Goal: Task Accomplishment & Management: Manage account settings

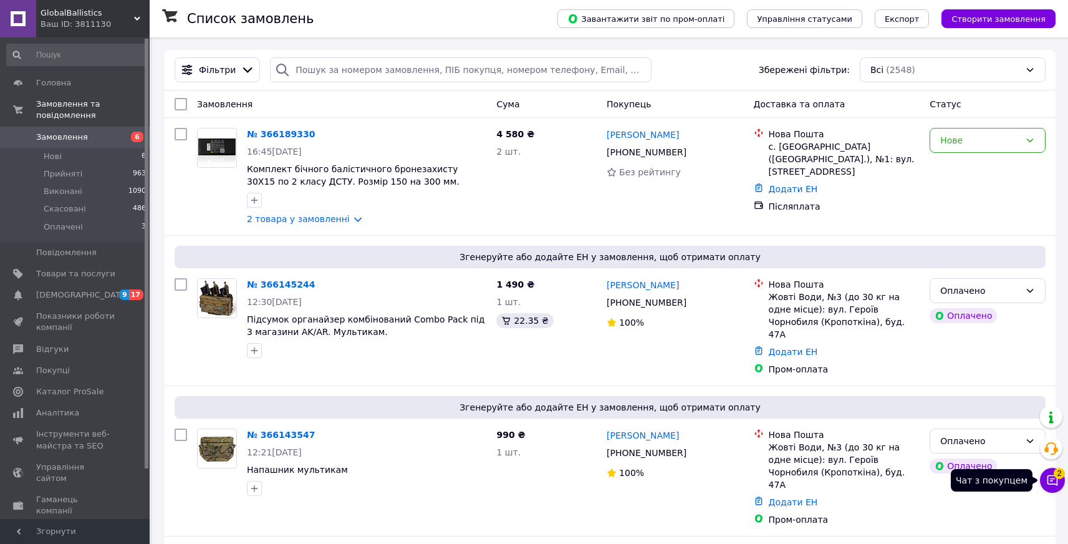
click at [1048, 474] on icon at bounding box center [1052, 480] width 12 height 12
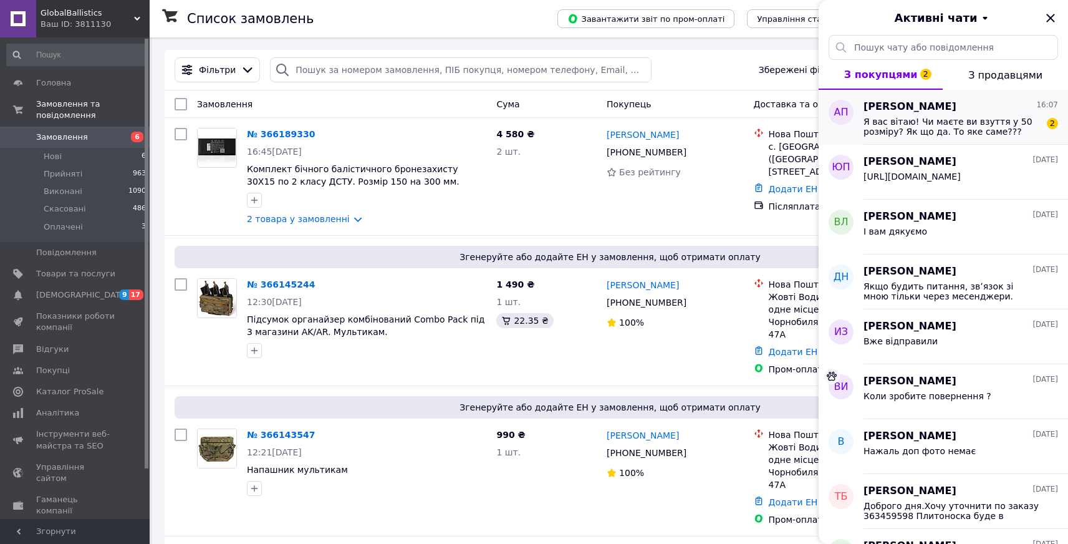
click at [964, 120] on span "Я вас вітаю! Чи маєте ви взуття у 50 розміру? Як що да. То яке саме??? Дякую" at bounding box center [951, 127] width 177 height 20
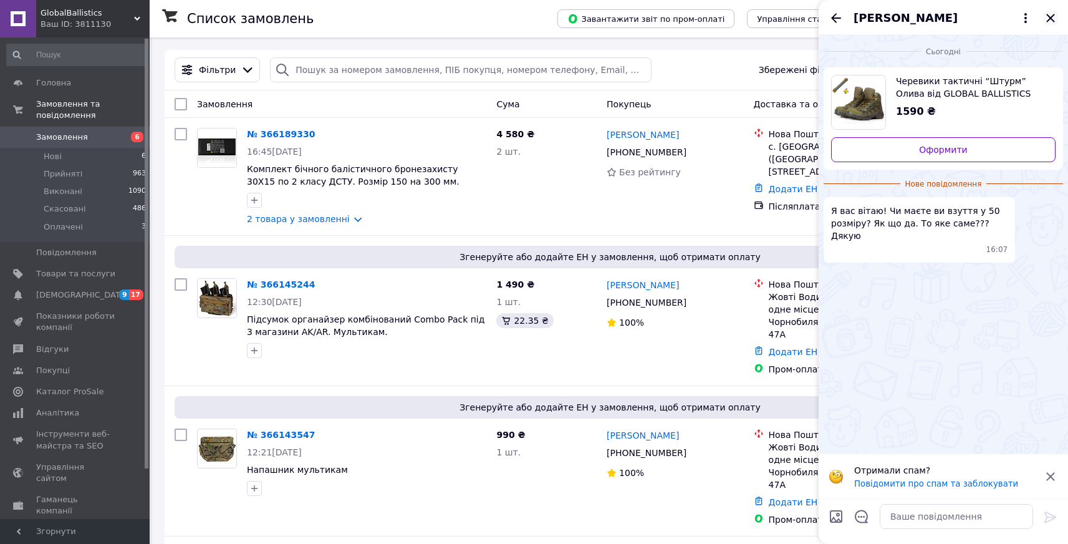
click at [1051, 16] on icon "Закрити" at bounding box center [1050, 18] width 8 height 8
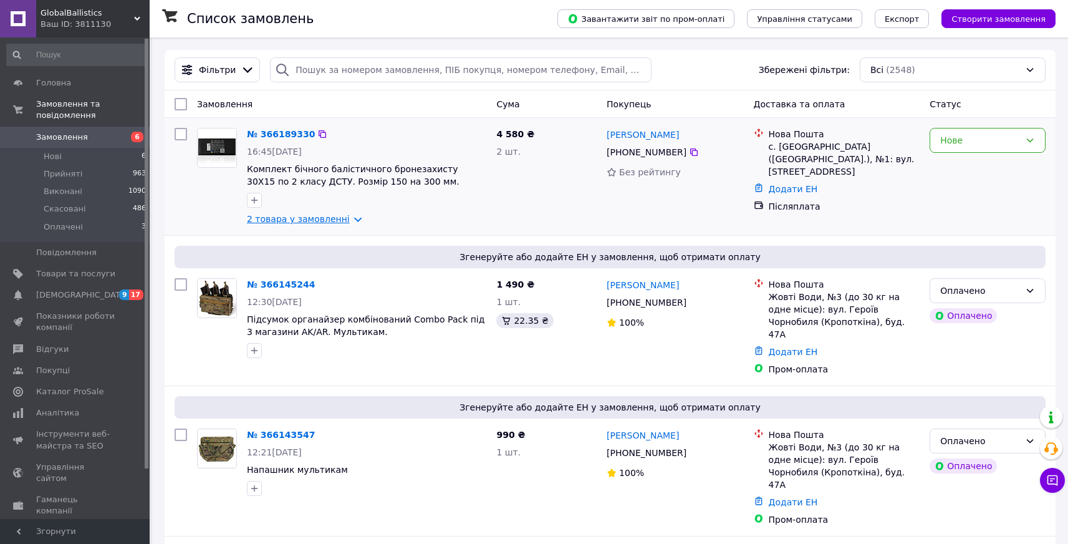
click at [350, 216] on link "2 товара у замовленні" at bounding box center [298, 219] width 103 height 10
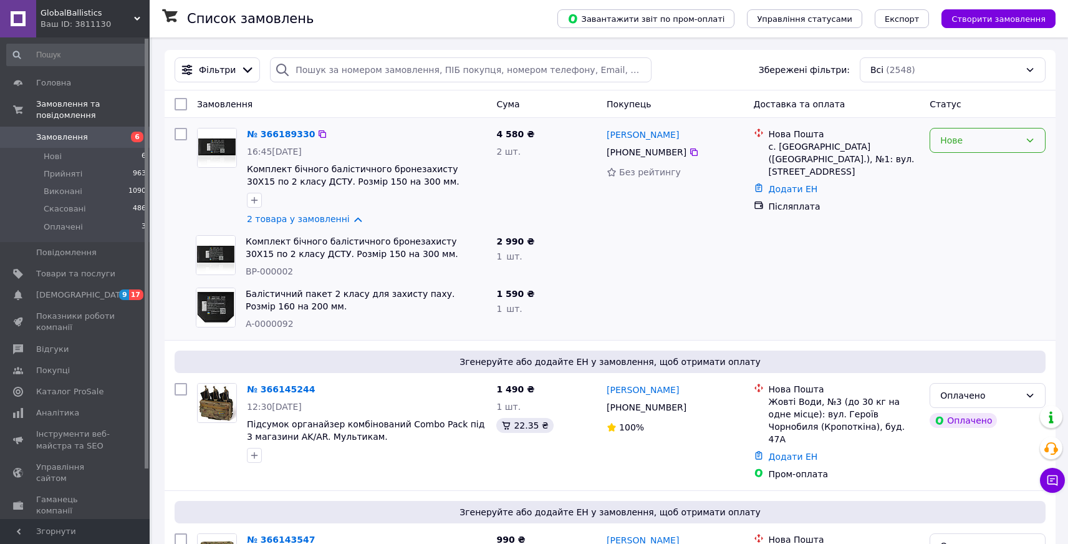
click at [957, 140] on div "Нове" at bounding box center [980, 140] width 80 height 14
click at [954, 162] on li "Прийнято" at bounding box center [987, 167] width 115 height 22
